Goal: Information Seeking & Learning: Find contact information

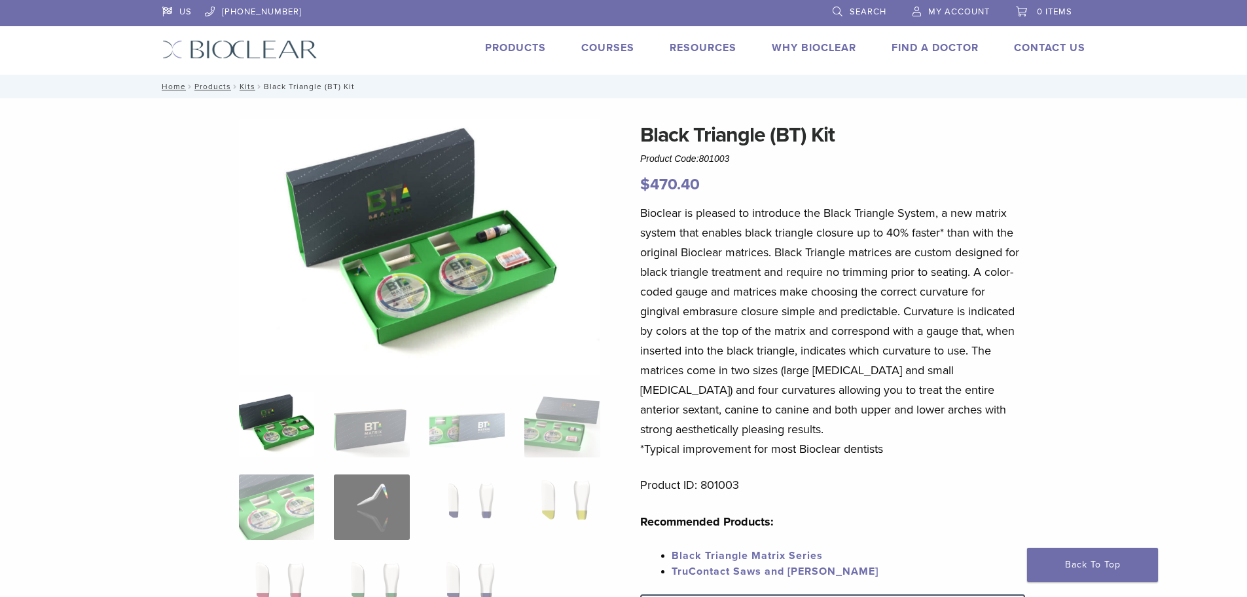
click at [925, 45] on link "Find A Doctor" at bounding box center [935, 47] width 87 height 13
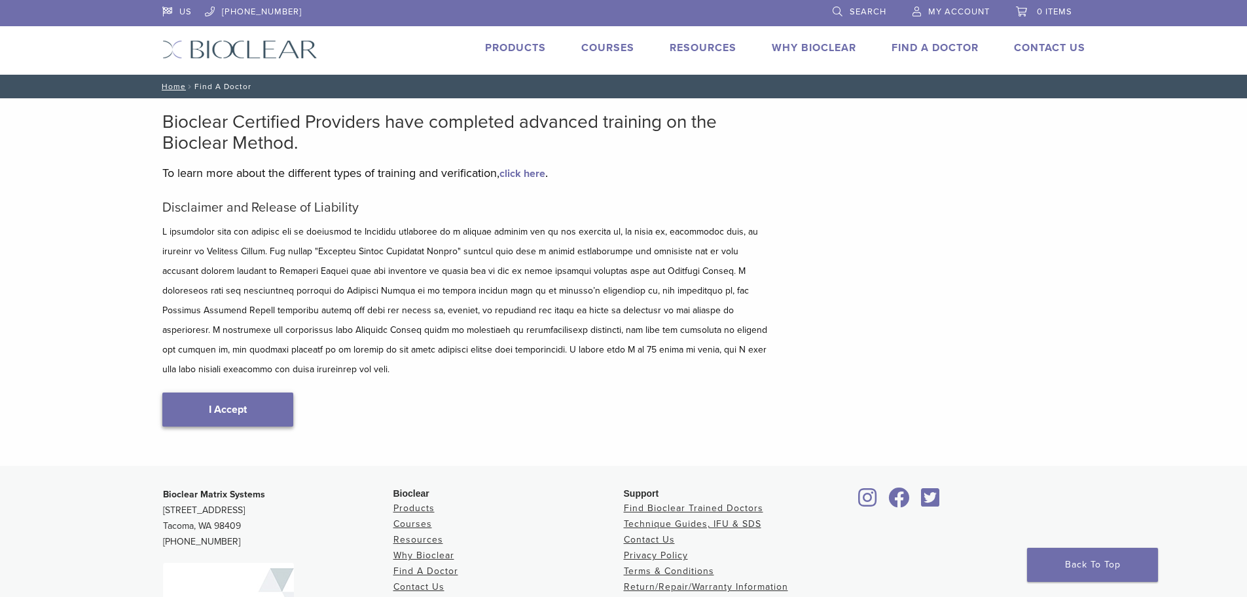
click at [243, 392] on link "I Accept" at bounding box center [227, 409] width 131 height 34
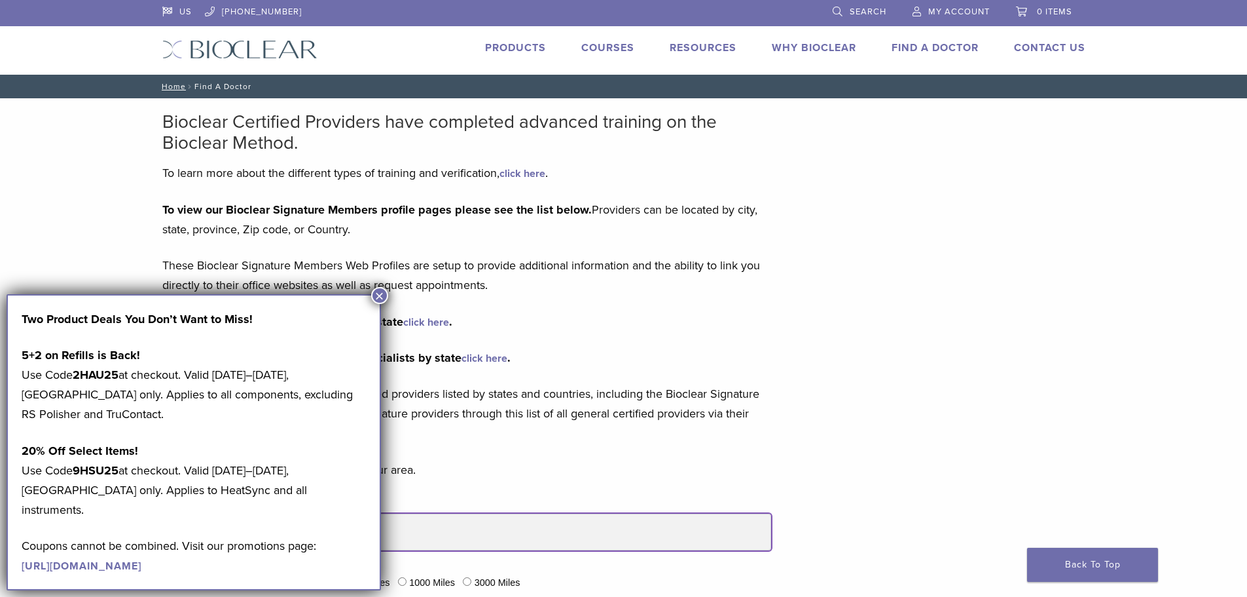
click at [419, 525] on input "Please enter City, State, Province, Zip or Country" at bounding box center [466, 531] width 609 height 37
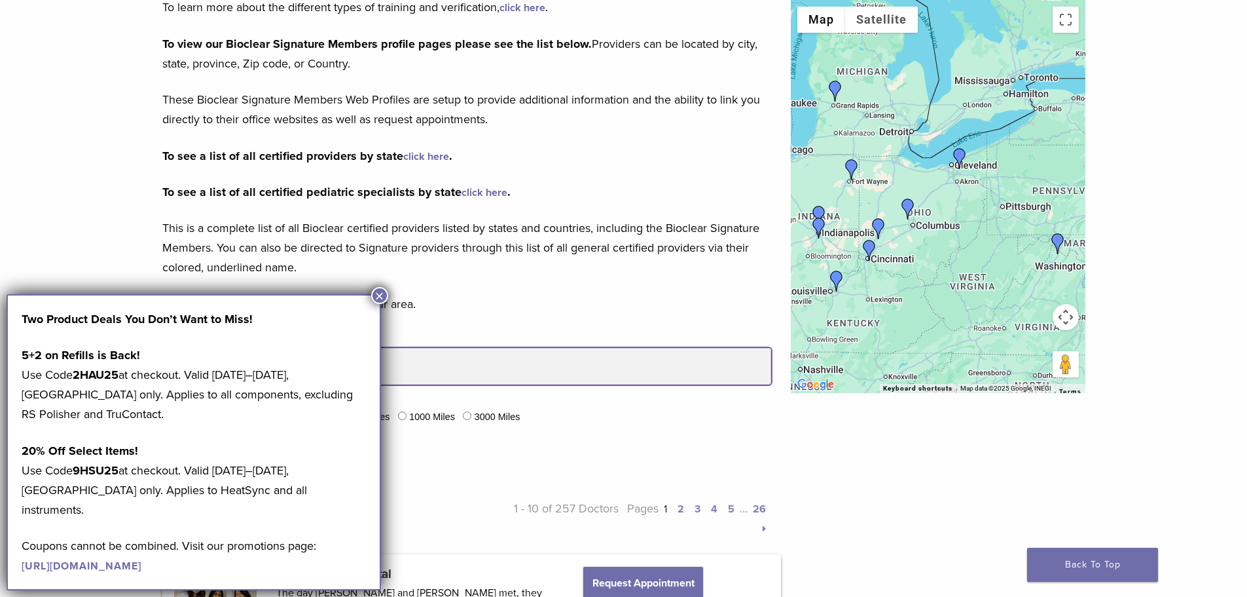
scroll to position [196, 0]
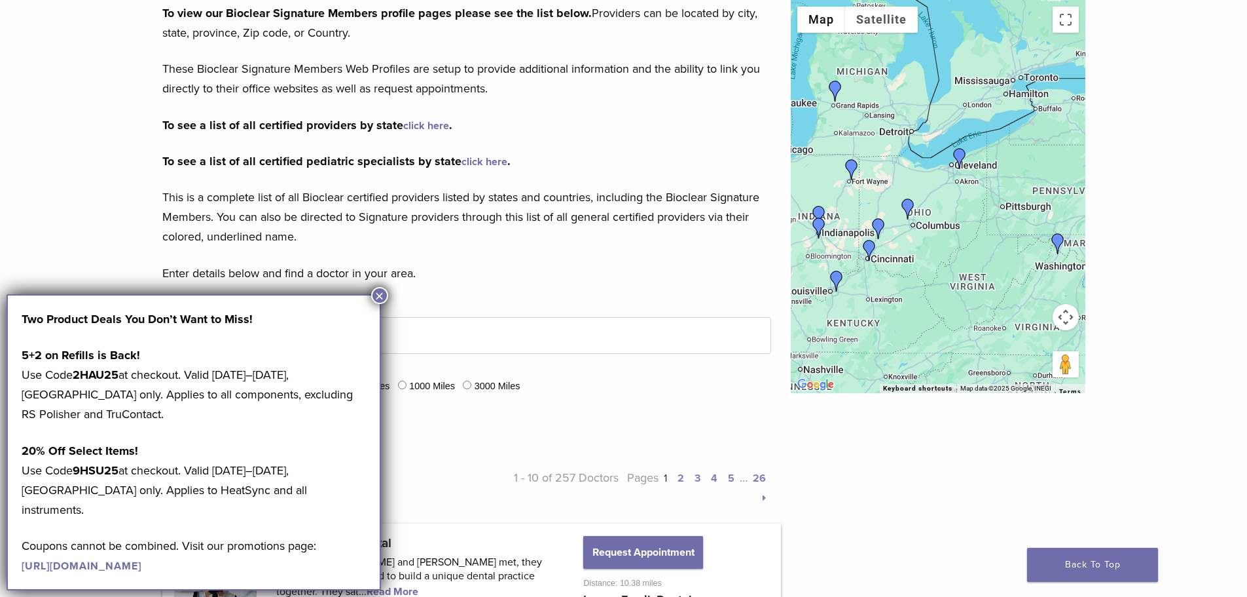
click at [380, 300] on button "×" at bounding box center [379, 295] width 17 height 17
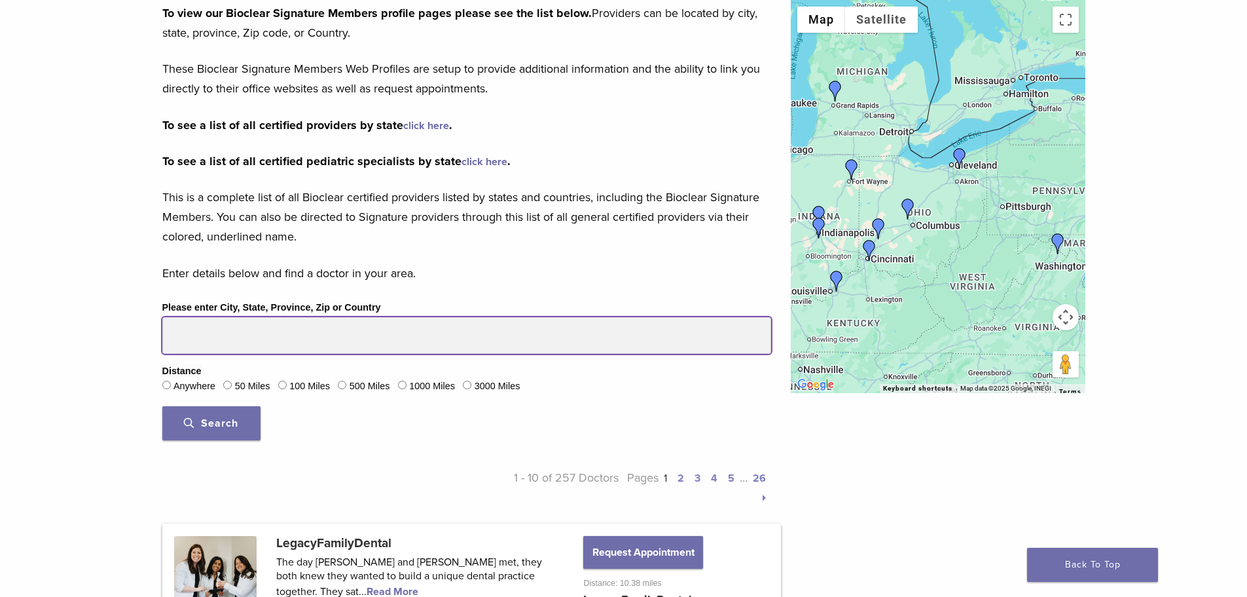
click at [271, 348] on input "Please enter City, State, Province, Zip or Country" at bounding box center [466, 335] width 609 height 37
type input "****"
click at [162, 406] on button "Search" at bounding box center [211, 423] width 98 height 34
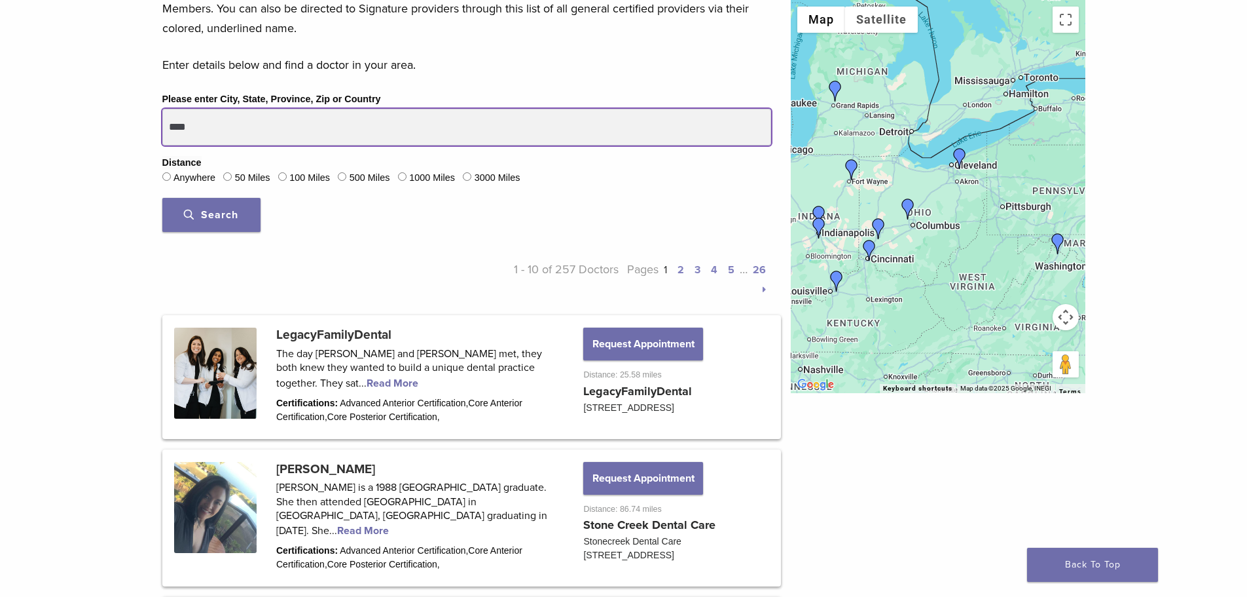
scroll to position [393, 0]
